Goal: Information Seeking & Learning: Understand process/instructions

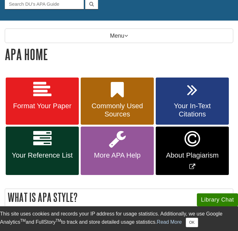
scroll to position [68, 0]
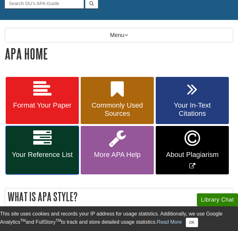
click at [42, 143] on link "Your Reference List" at bounding box center [42, 150] width 73 height 48
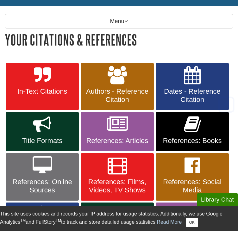
scroll to position [84, 0]
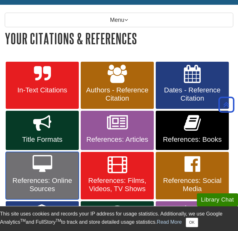
click at [46, 178] on span "References: Online Sources" at bounding box center [42, 185] width 64 height 16
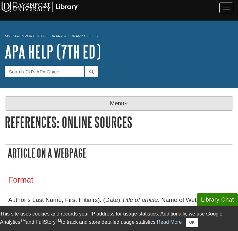
click at [97, 98] on p "Menu" at bounding box center [119, 103] width 228 height 15
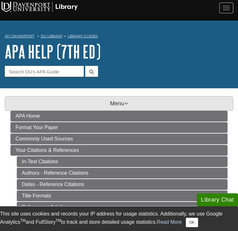
click at [100, 102] on p "Menu" at bounding box center [119, 103] width 228 height 15
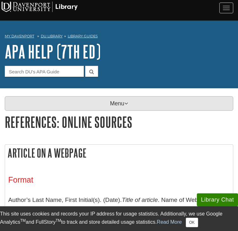
click at [77, 98] on p "Menu" at bounding box center [119, 103] width 228 height 15
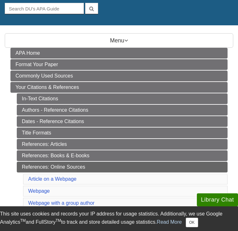
scroll to position [67, 0]
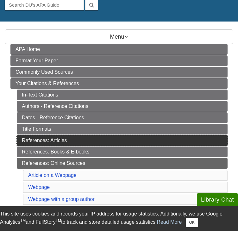
click at [58, 135] on link "References: Articles" at bounding box center [122, 140] width 211 height 11
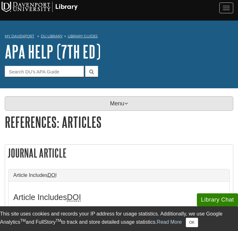
click at [116, 97] on p "Menu" at bounding box center [119, 103] width 228 height 15
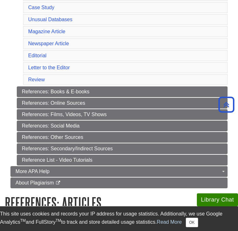
scroll to position [225, 0]
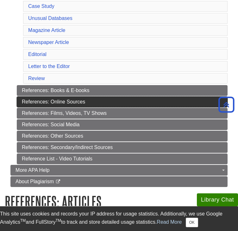
click at [70, 97] on link "References: Online Sources" at bounding box center [122, 102] width 211 height 11
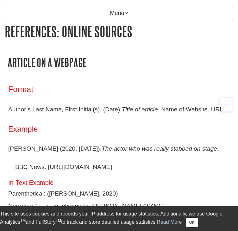
scroll to position [92, 0]
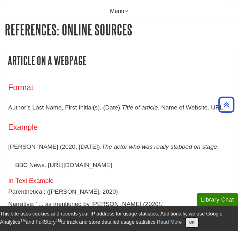
click at [195, 225] on button "OK" at bounding box center [192, 222] width 12 height 9
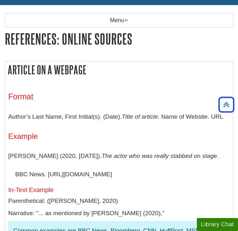
scroll to position [0, 0]
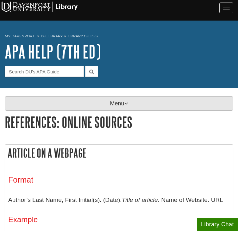
click at [111, 96] on p "Menu" at bounding box center [119, 103] width 228 height 15
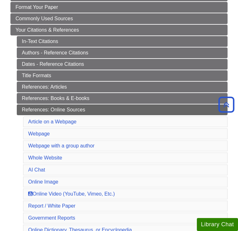
scroll to position [120, 0]
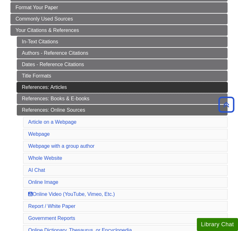
click at [71, 84] on link "References: Articles" at bounding box center [122, 87] width 211 height 11
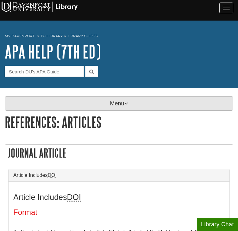
click at [114, 105] on p "Menu" at bounding box center [119, 103] width 228 height 15
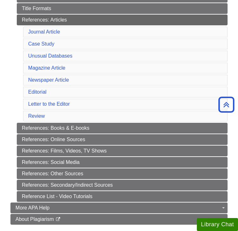
scroll to position [187, 0]
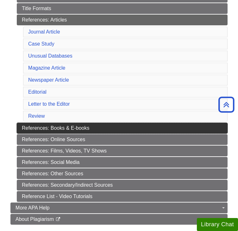
click at [81, 123] on link "References: Books & E-books" at bounding box center [122, 128] width 211 height 11
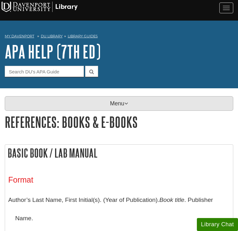
click at [81, 98] on p "Menu" at bounding box center [119, 103] width 228 height 15
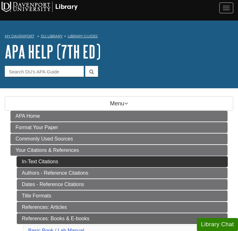
click at [57, 156] on link "In-Text Citations" at bounding box center [122, 161] width 211 height 11
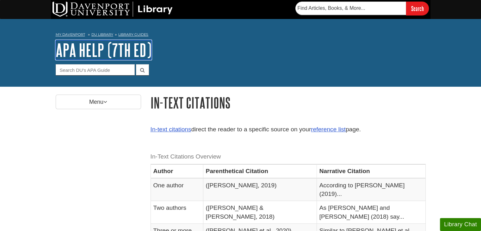
click at [116, 50] on link "APA Help (7th Ed)" at bounding box center [104, 50] width 96 height 20
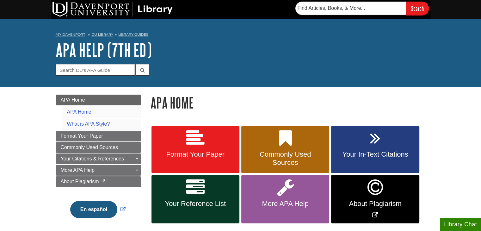
scroll to position [44, 0]
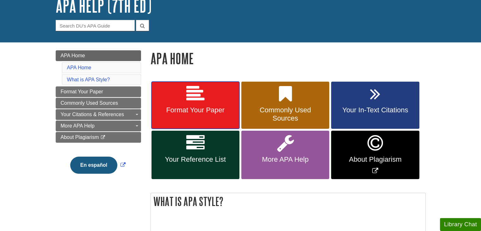
click at [182, 109] on span "Format Your Paper" at bounding box center [195, 110] width 78 height 8
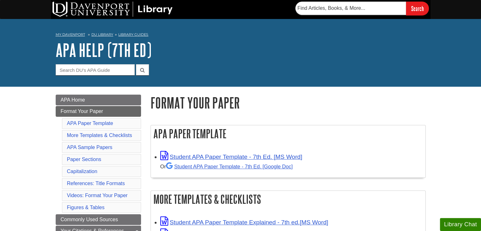
scroll to position [40, 0]
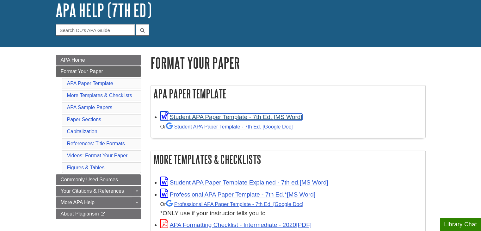
click at [270, 117] on link "Student APA Paper Template - 7th Ed. [MS Word]" at bounding box center [231, 117] width 142 height 7
